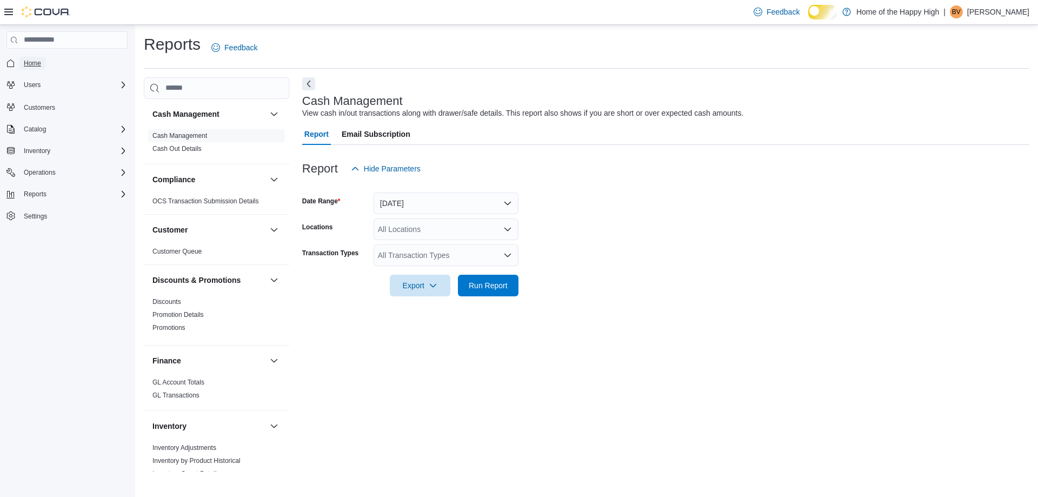
click at [45, 62] on link "Home" at bounding box center [32, 63] width 26 height 13
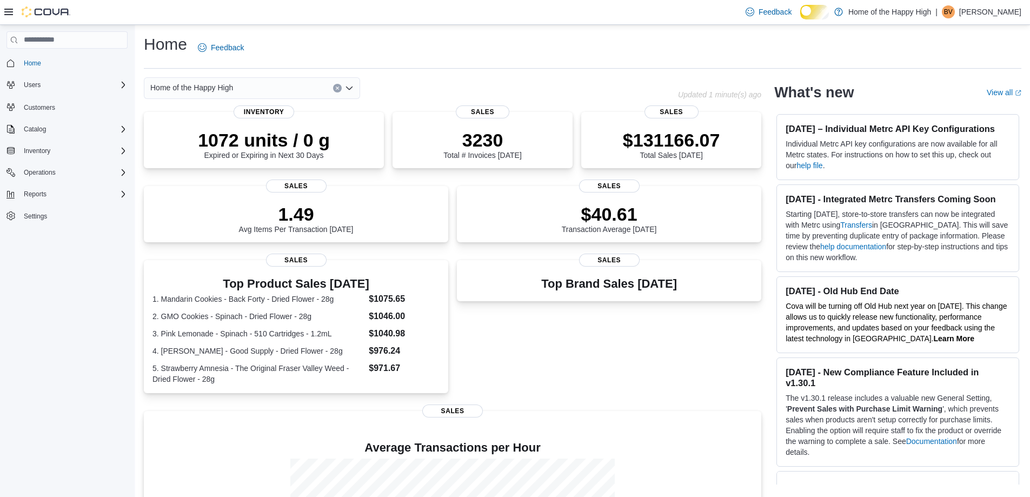
click at [233, 94] on span "Home of the Happy High" at bounding box center [191, 87] width 83 height 13
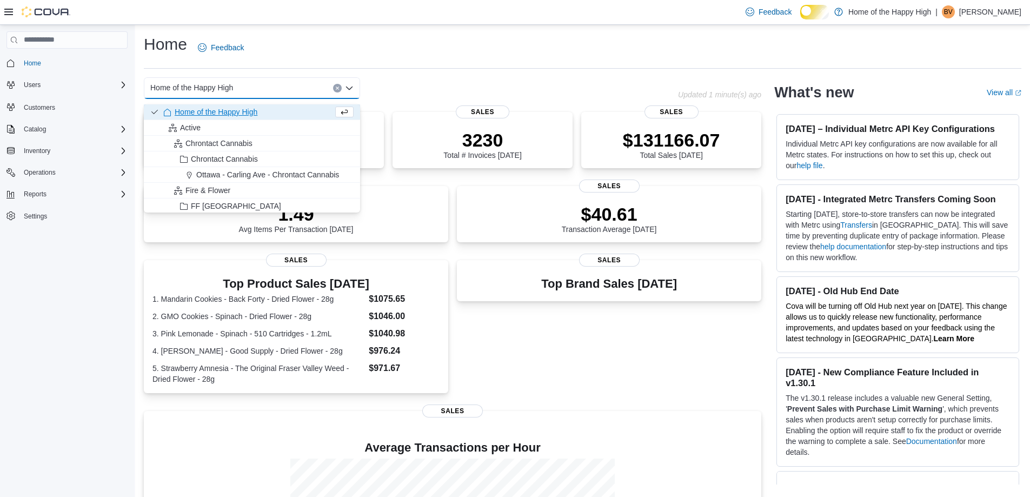
click at [338, 92] on button "Clear input" at bounding box center [337, 88] width 9 height 9
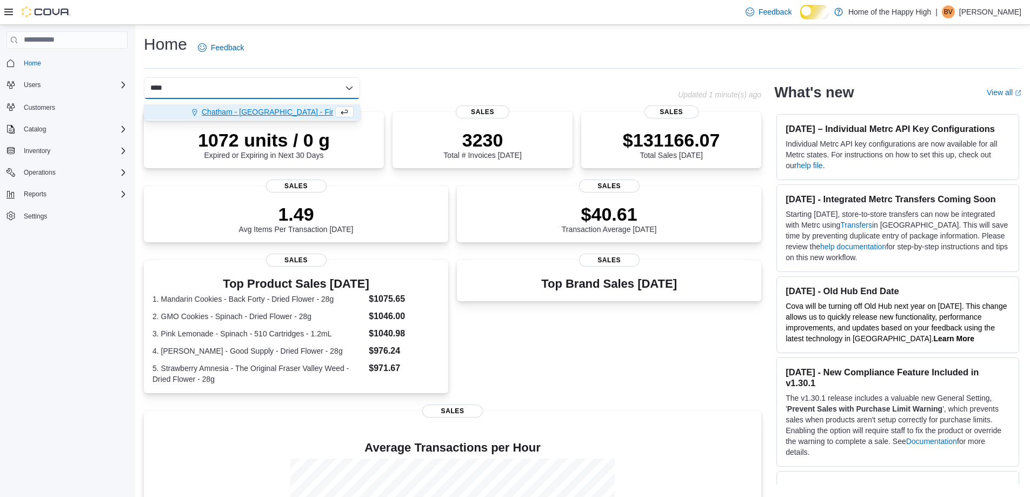
type input "****"
click at [271, 110] on span "Chatham - St. Clair Street - Fire & Flower" at bounding box center [286, 112] width 168 height 11
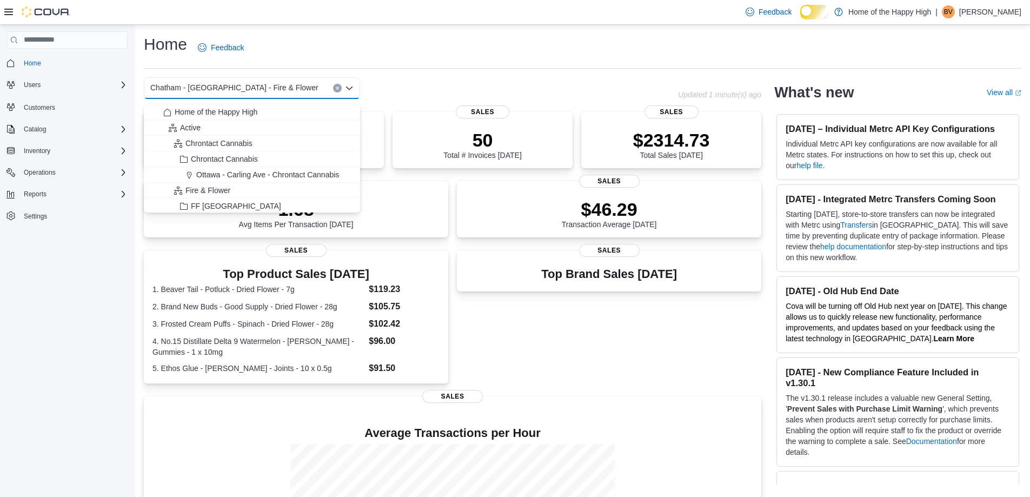
click at [25, 296] on div "Home Users Customers Catalog Inventory Operations Reports Settings" at bounding box center [67, 263] width 134 height 477
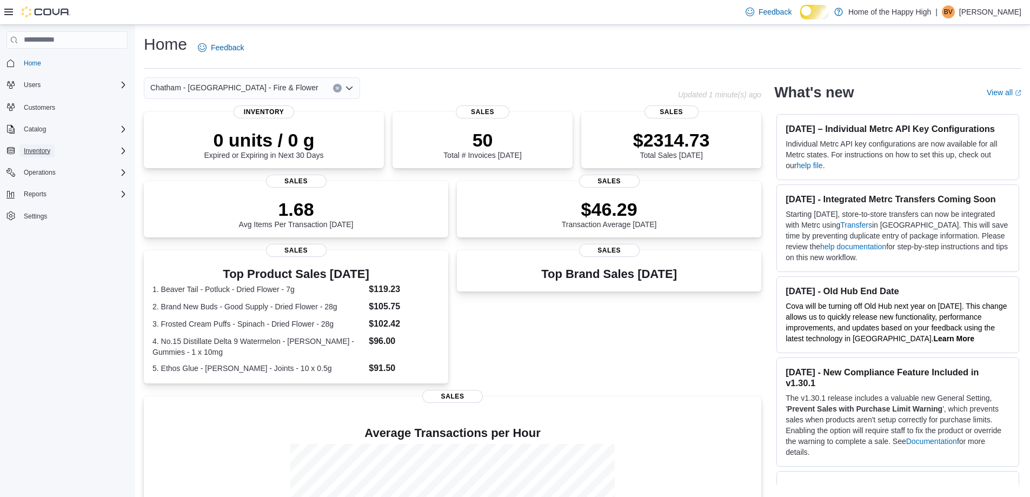
click at [55, 148] on button "Inventory" at bounding box center [67, 150] width 130 height 15
click at [50, 155] on span "Inventory" at bounding box center [37, 151] width 26 height 9
click at [50, 169] on span "Adjustments (Classic)" at bounding box center [54, 166] width 71 height 9
